Goal: Transaction & Acquisition: Obtain resource

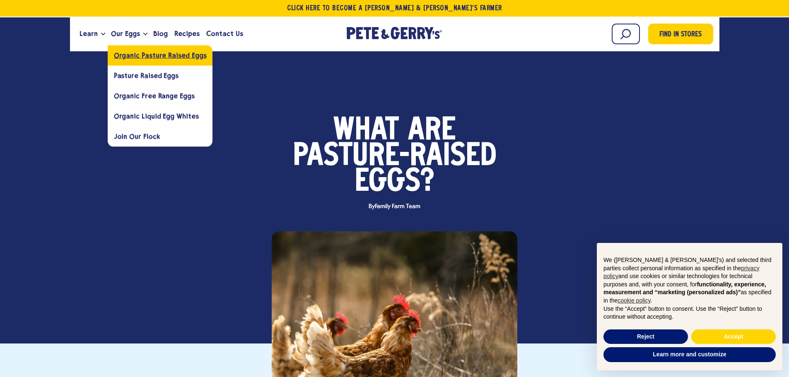
click at [152, 58] on span "Organic Pasture Raised Eggs" at bounding box center [160, 55] width 93 height 8
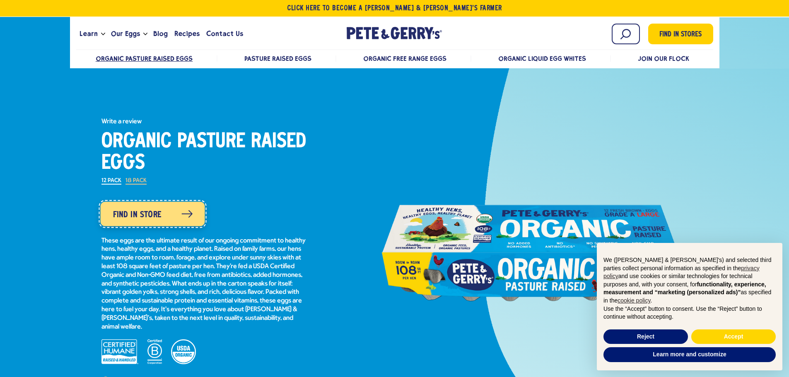
click at [176, 217] on link "Find in Store" at bounding box center [152, 214] width 104 height 24
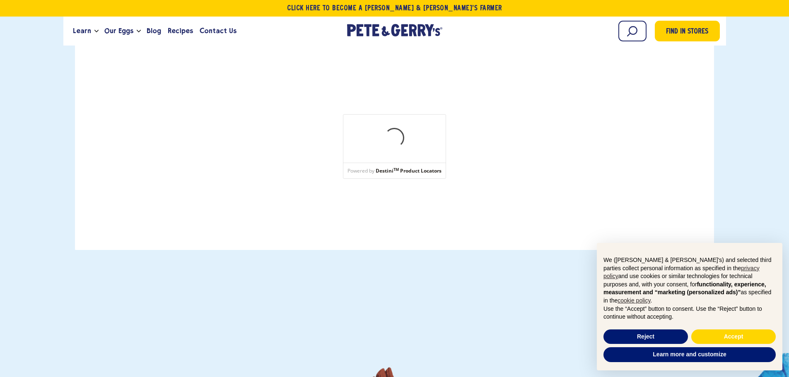
scroll to position [207, 0]
click at [718, 338] on button "Accept" at bounding box center [733, 337] width 85 height 15
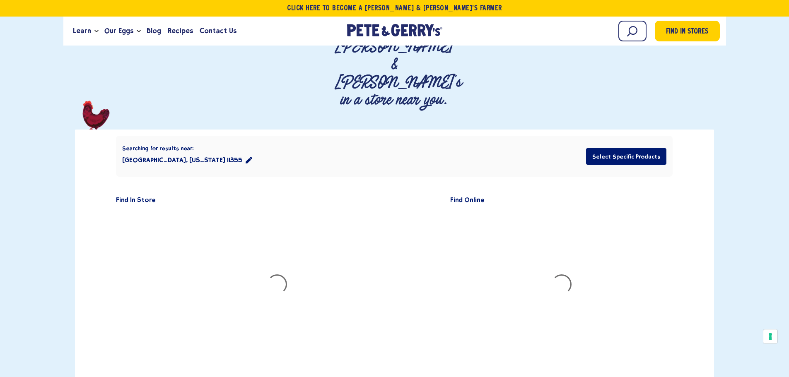
scroll to position [83, 0]
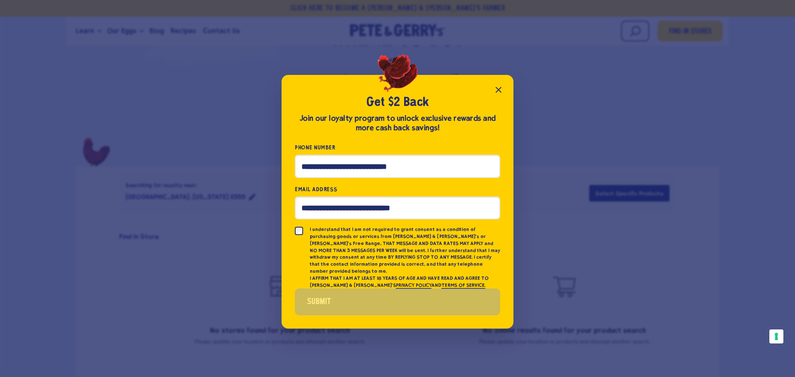
click at [494, 87] on button "Close popup" at bounding box center [498, 90] width 17 height 17
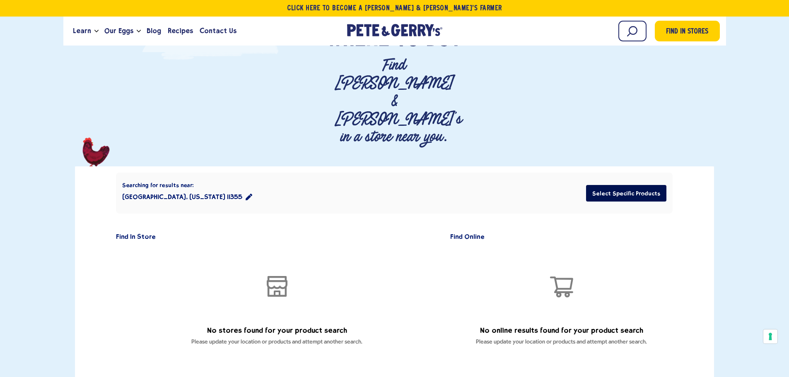
click at [623, 185] on button "Select Specific Products" at bounding box center [626, 193] width 80 height 17
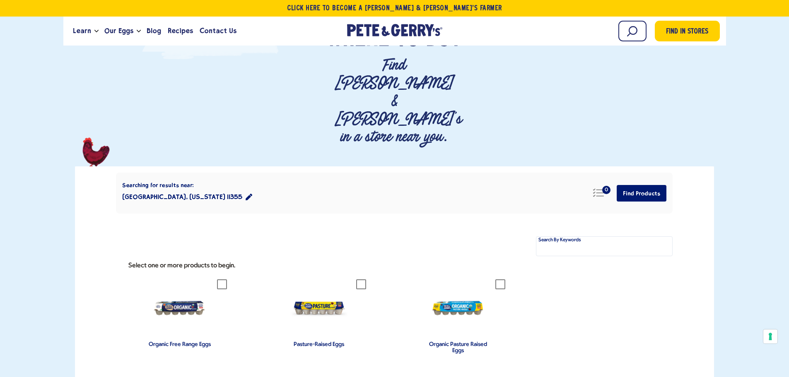
click at [246, 194] on icon "location filter" at bounding box center [249, 197] width 7 height 7
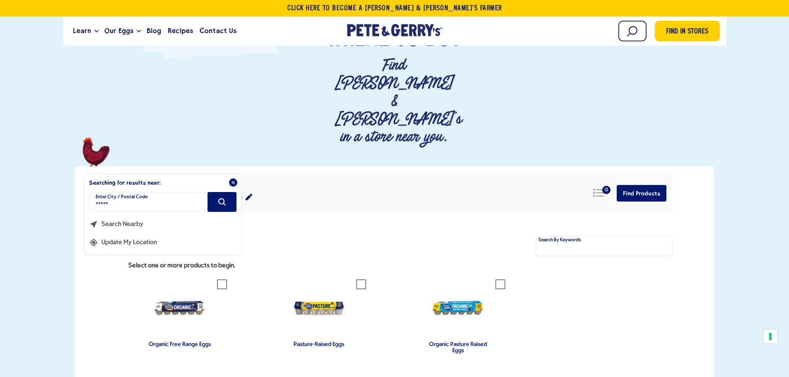
drag, startPoint x: 152, startPoint y: 149, endPoint x: 53, endPoint y: 141, distance: 98.9
click at [53, 141] on div "Where To Buy Find Pete & Gerry's in a store near you." at bounding box center [394, 214] width 789 height 374
type input "*****"
click at [200, 192] on input "*****" at bounding box center [162, 202] width 147 height 20
type input "*****"
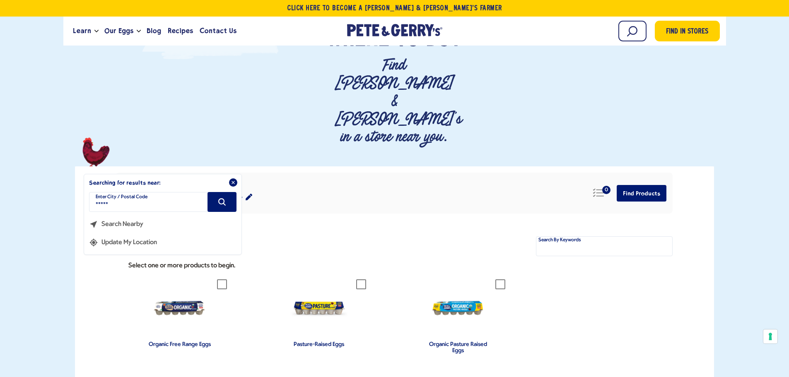
click at [225, 198] on icon "Search" at bounding box center [221, 202] width 9 height 9
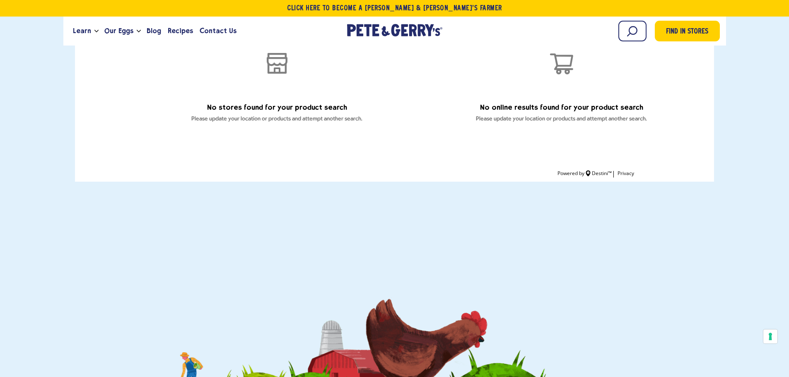
scroll to position [41, 0]
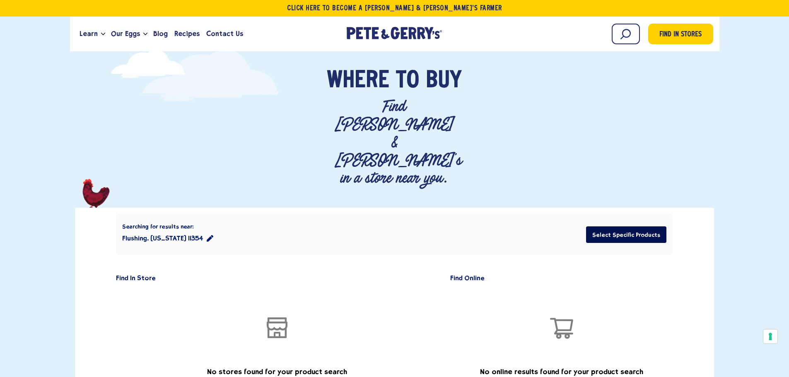
click at [618, 227] on button "Select Specific Products" at bounding box center [626, 235] width 80 height 17
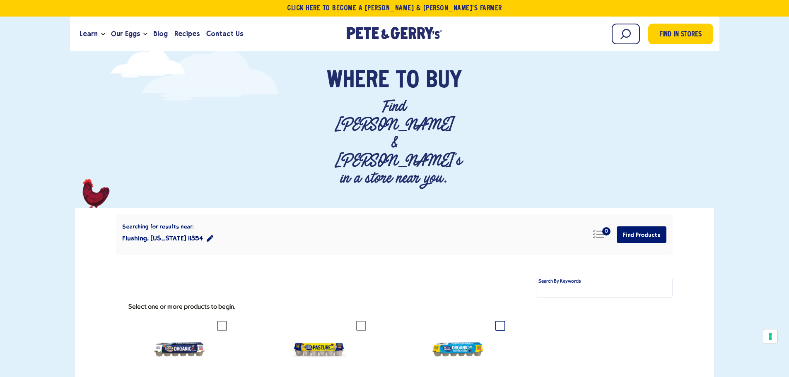
click at [502, 321] on icon at bounding box center [500, 326] width 10 height 10
click at [647, 227] on button "Find Products" at bounding box center [642, 235] width 50 height 17
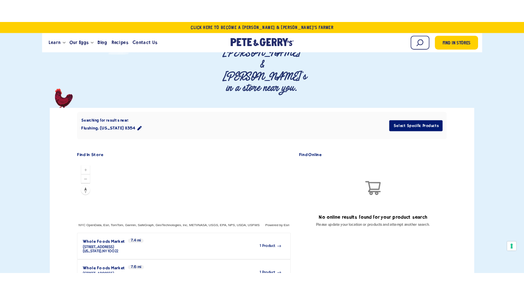
scroll to position [124, 0]
